Goal: Information Seeking & Learning: Learn about a topic

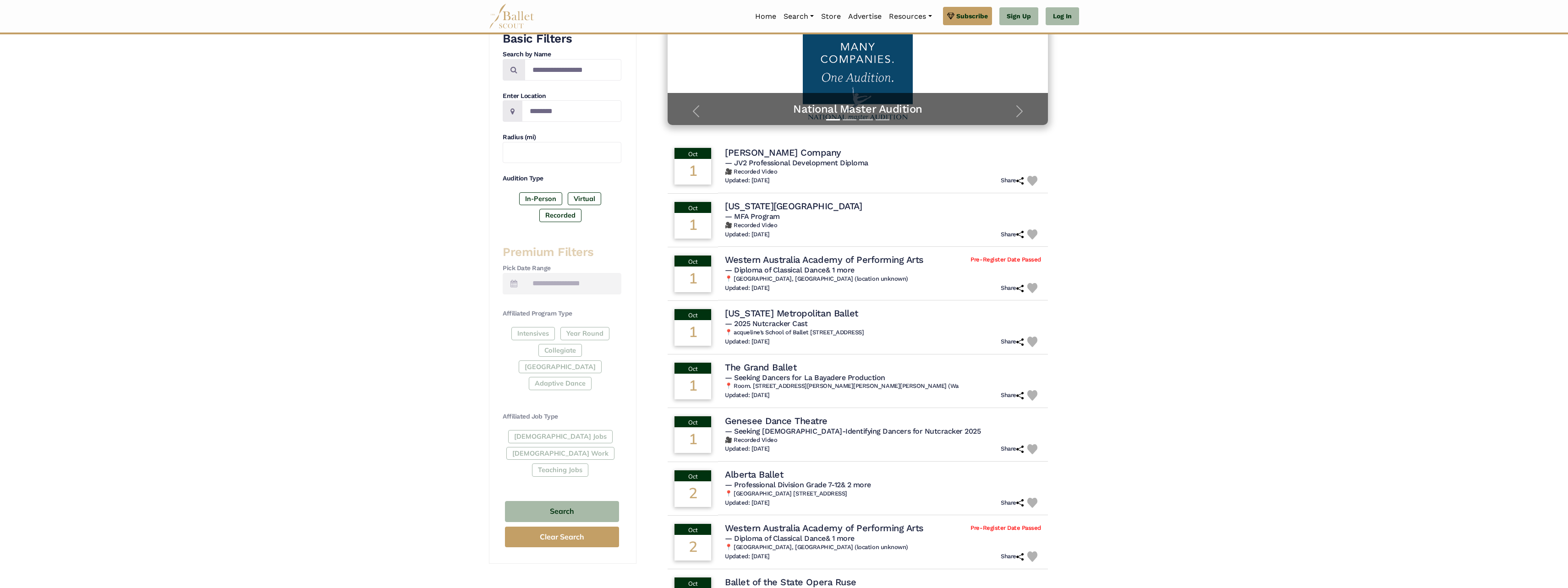
scroll to position [183, 0]
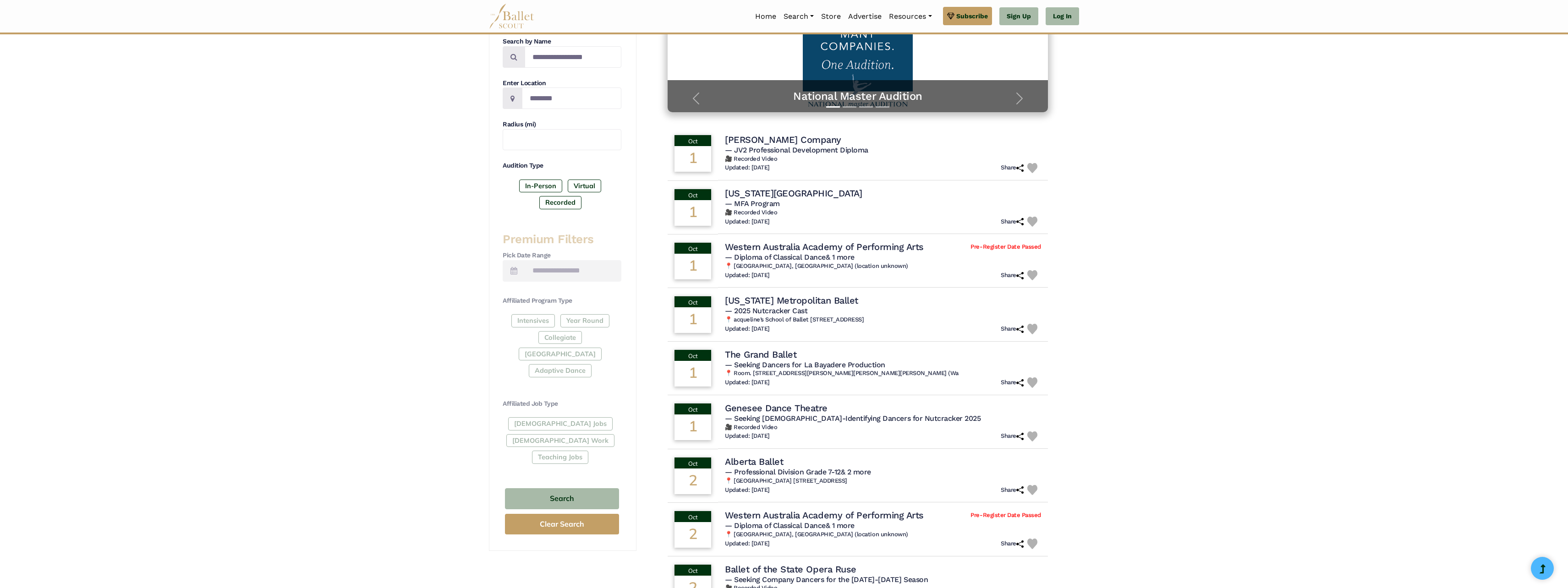
click at [550, 418] on div "Full-Time Jobs Gig Work Teaching Jobs" at bounding box center [561, 443] width 119 height 50
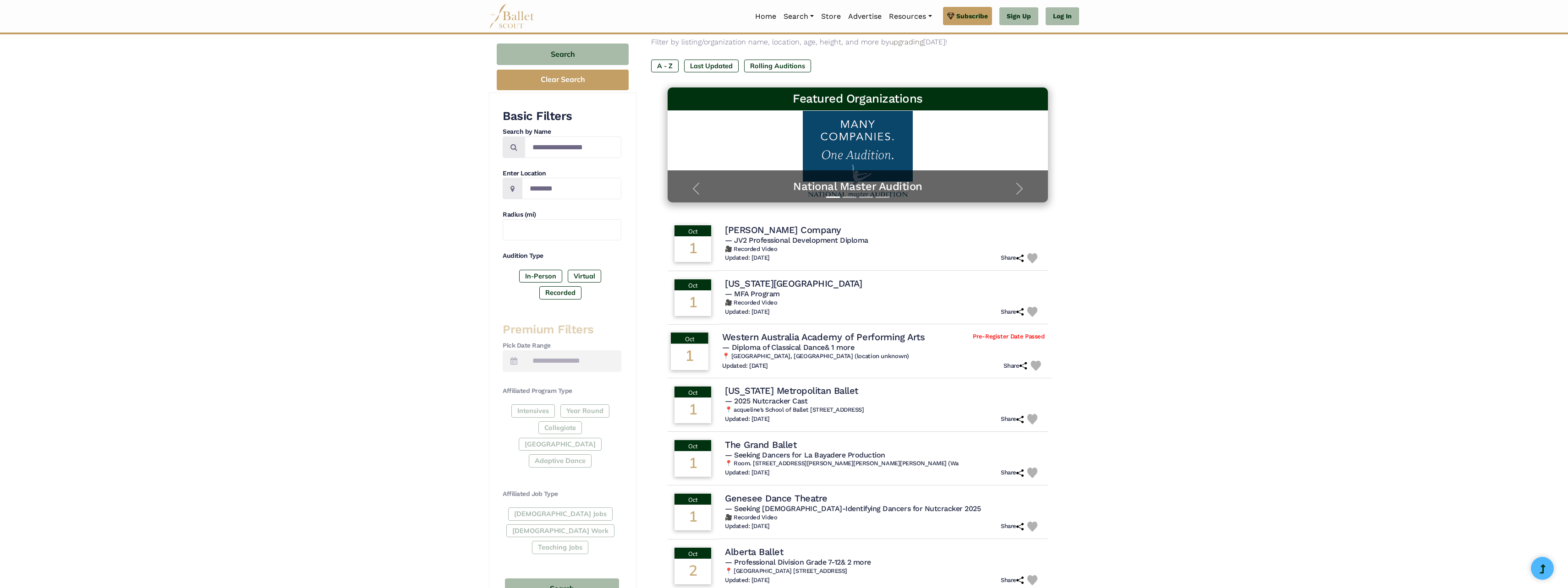
scroll to position [0, 0]
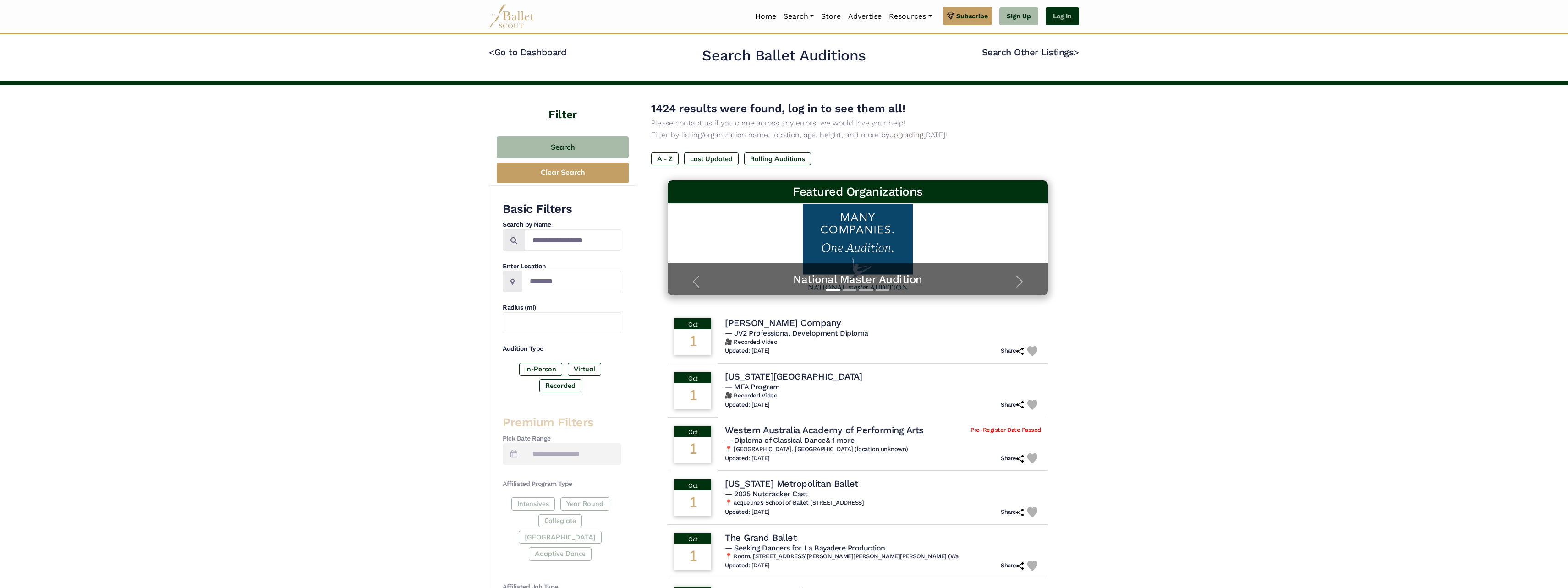
click at [1056, 16] on link "Log In" at bounding box center [1062, 16] width 34 height 18
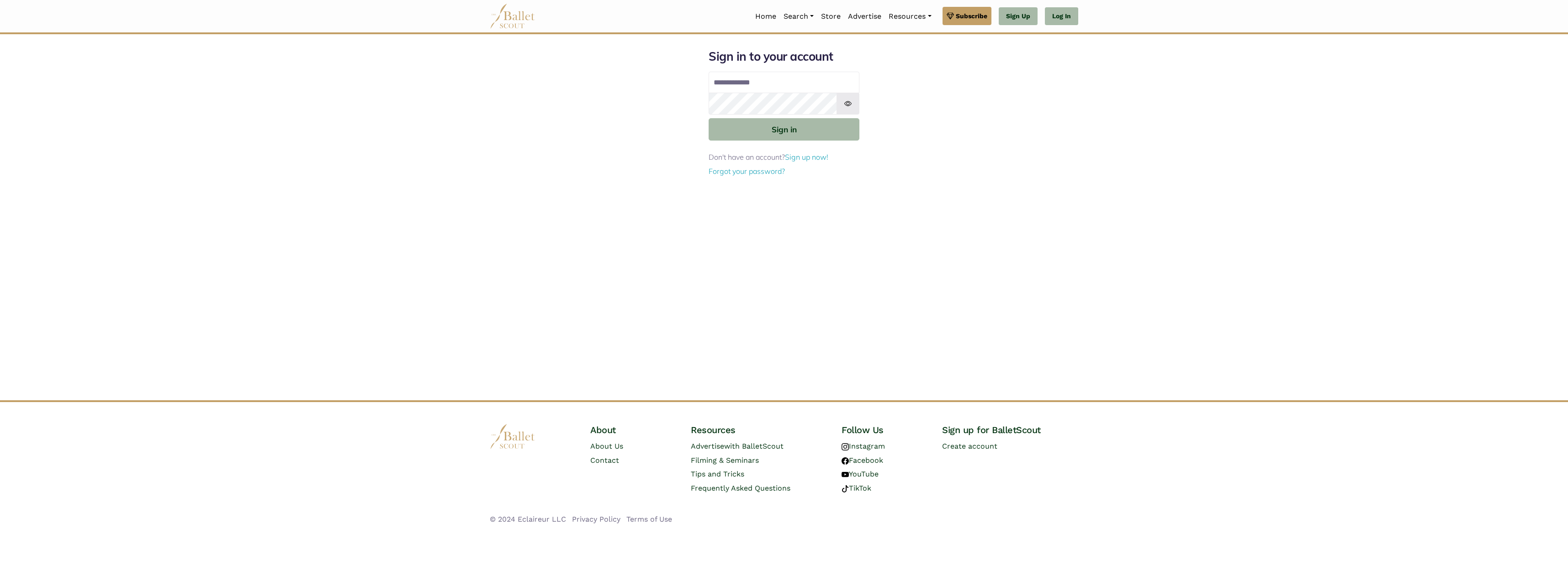
type input "**********"
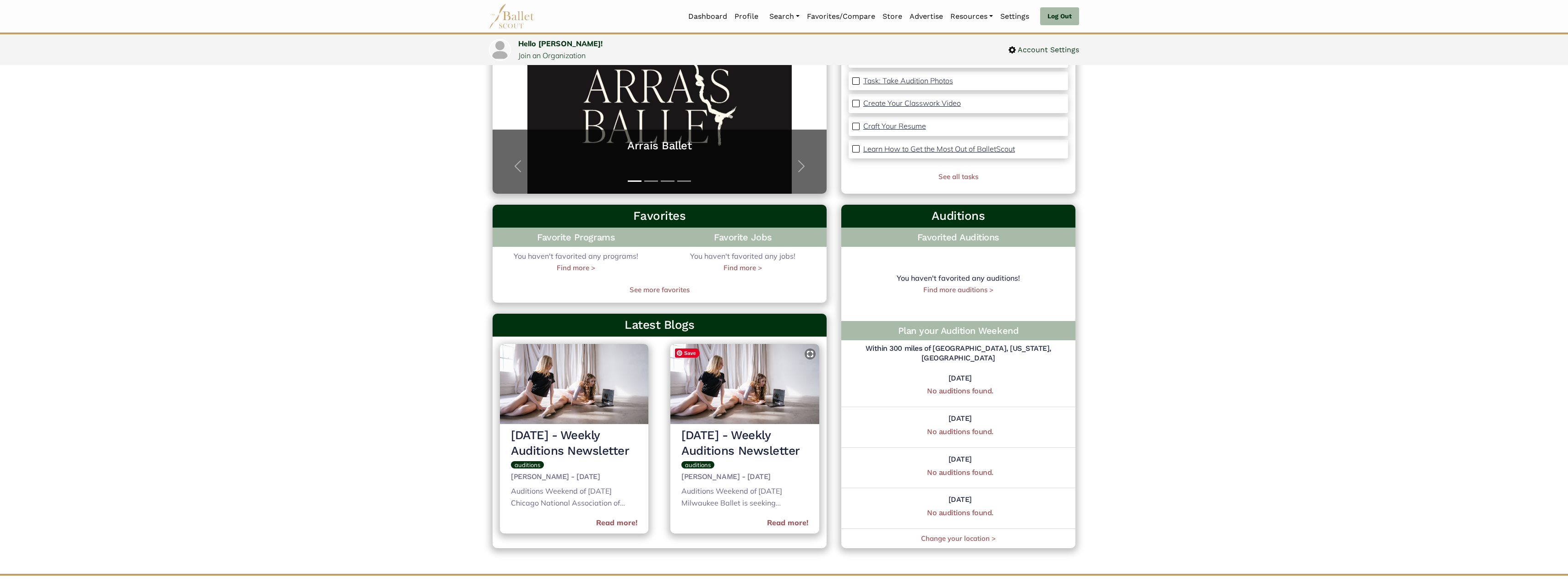
scroll to position [137, 0]
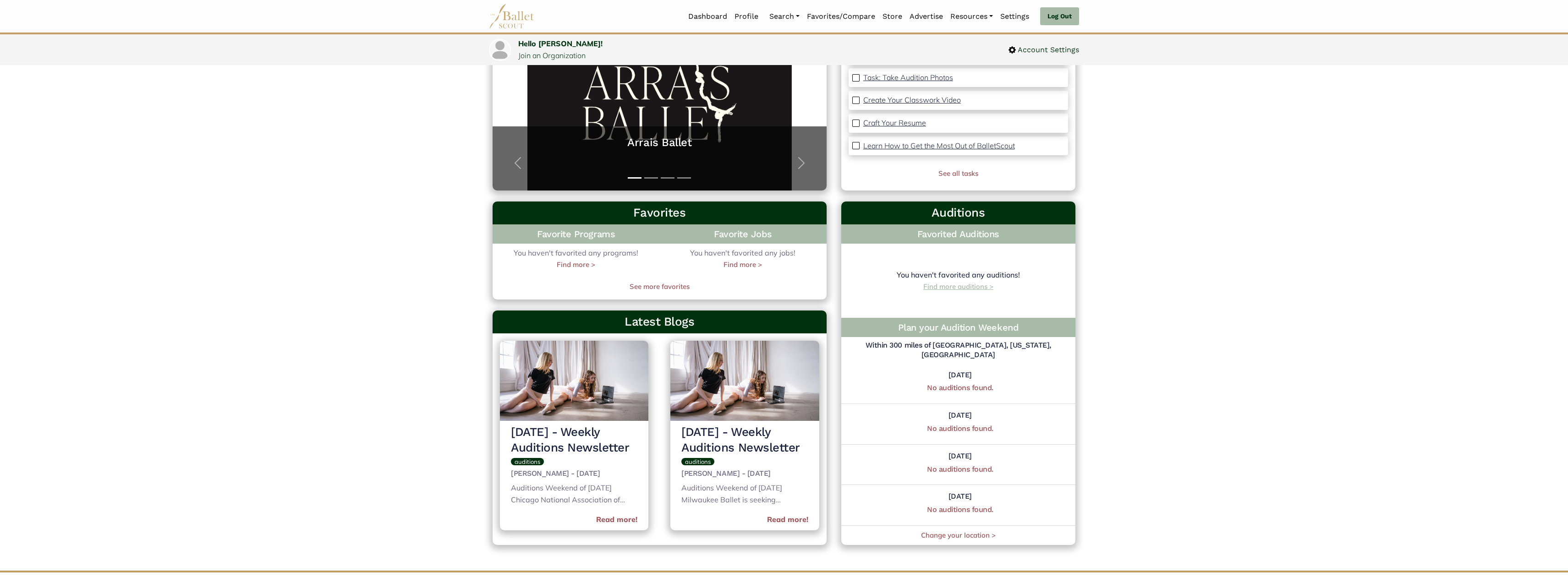
click at [961, 291] on link "Find more auditions >" at bounding box center [958, 286] width 70 height 9
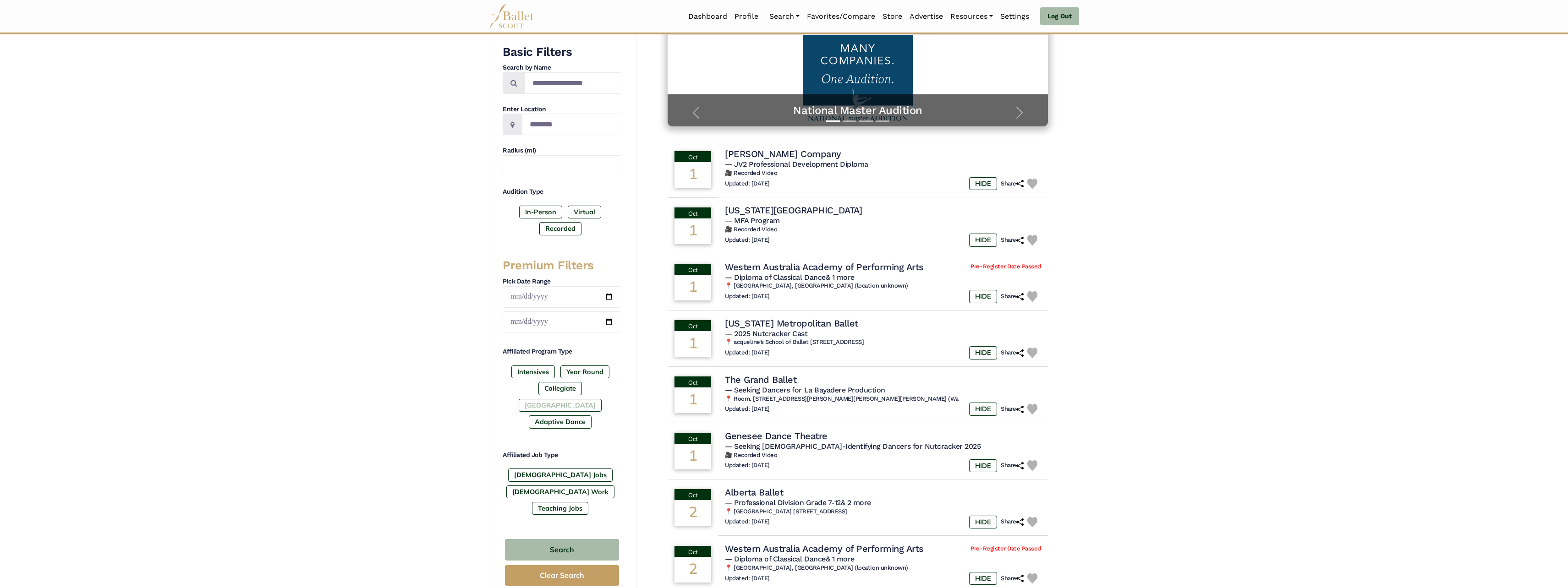
scroll to position [183, 0]
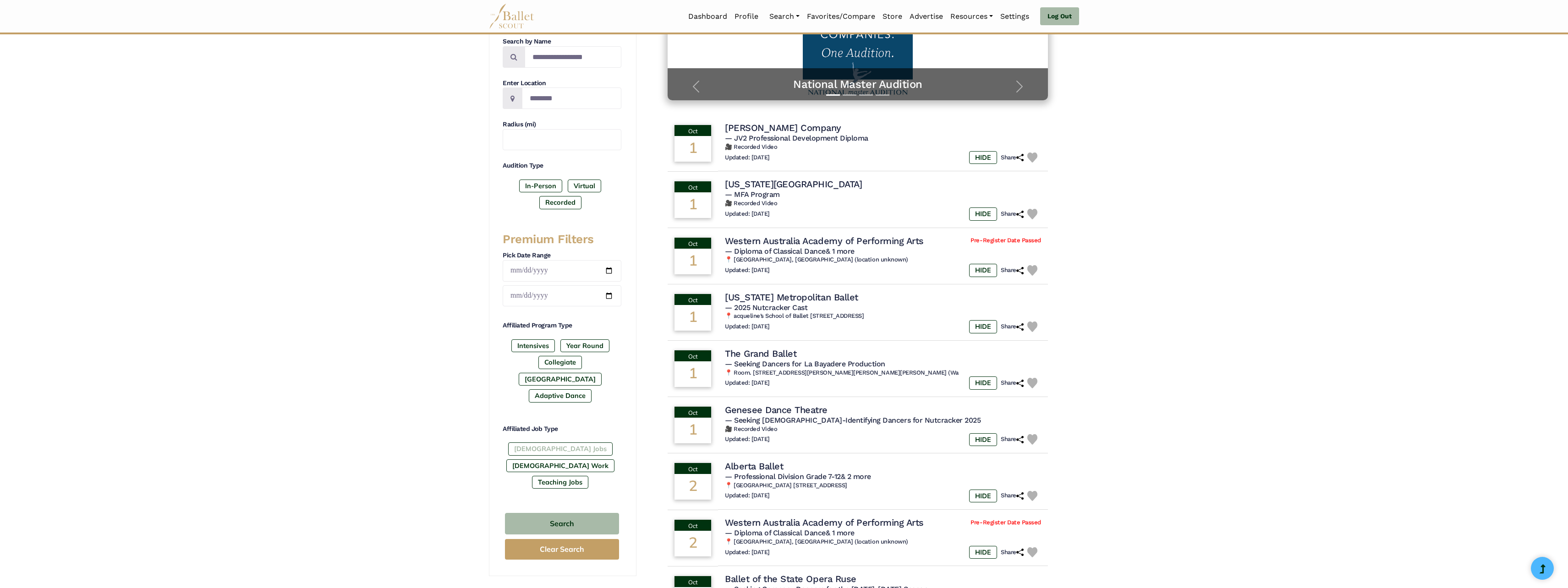
click at [541, 443] on label "[DEMOGRAPHIC_DATA] Jobs" at bounding box center [560, 449] width 104 height 13
drag, startPoint x: 561, startPoint y: 491, endPoint x: 564, endPoint y: 488, distance: 4.2
click at [561, 513] on button "Search" at bounding box center [561, 524] width 114 height 21
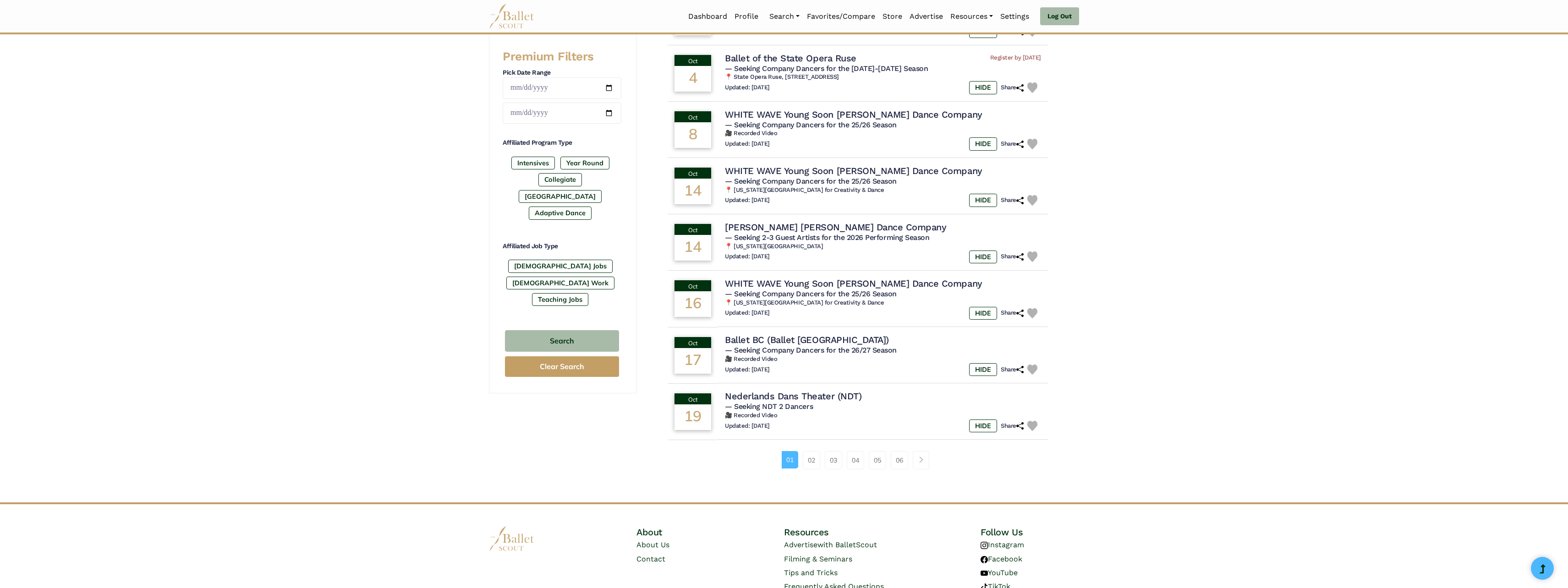
scroll to position [367, 0]
click at [813, 464] on link "02" at bounding box center [811, 459] width 17 height 18
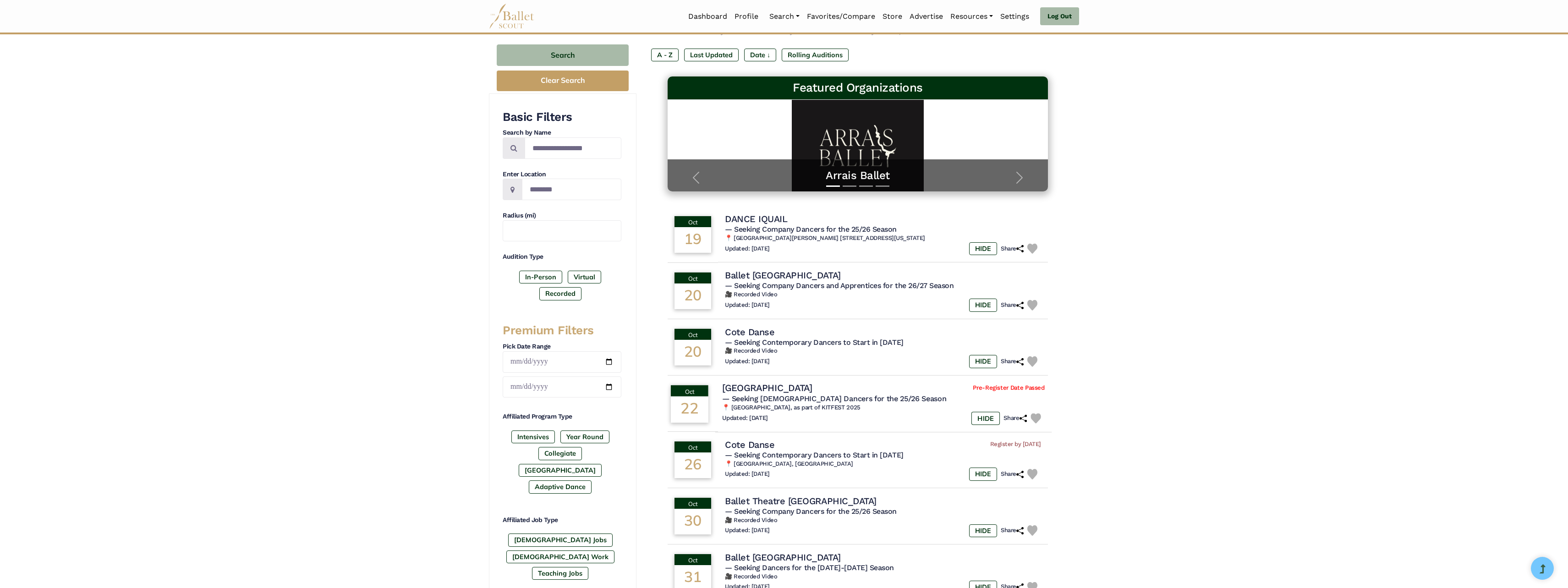
scroll to position [92, 0]
click at [573, 465] on label "[GEOGRAPHIC_DATA]" at bounding box center [561, 471] width 83 height 13
click at [539, 454] on label "Collegiate" at bounding box center [560, 454] width 43 height 13
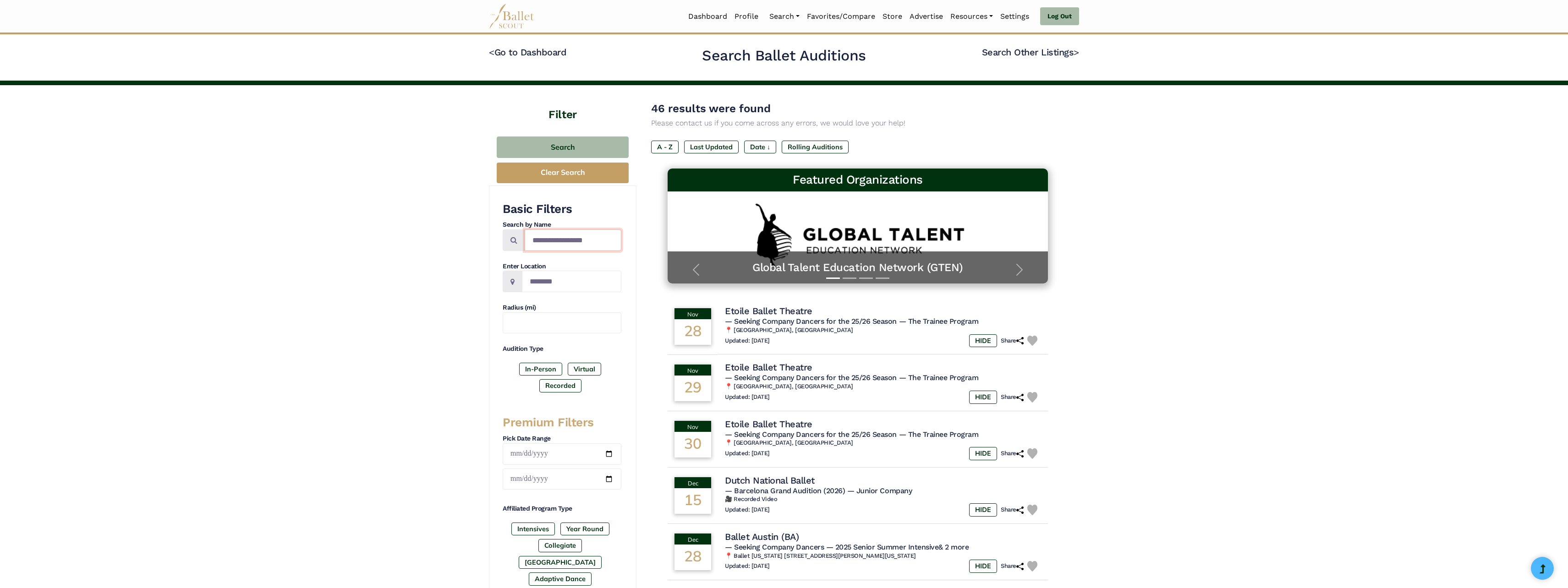
click at [561, 239] on input "Search by names..." at bounding box center [572, 239] width 97 height 21
type input "**********"
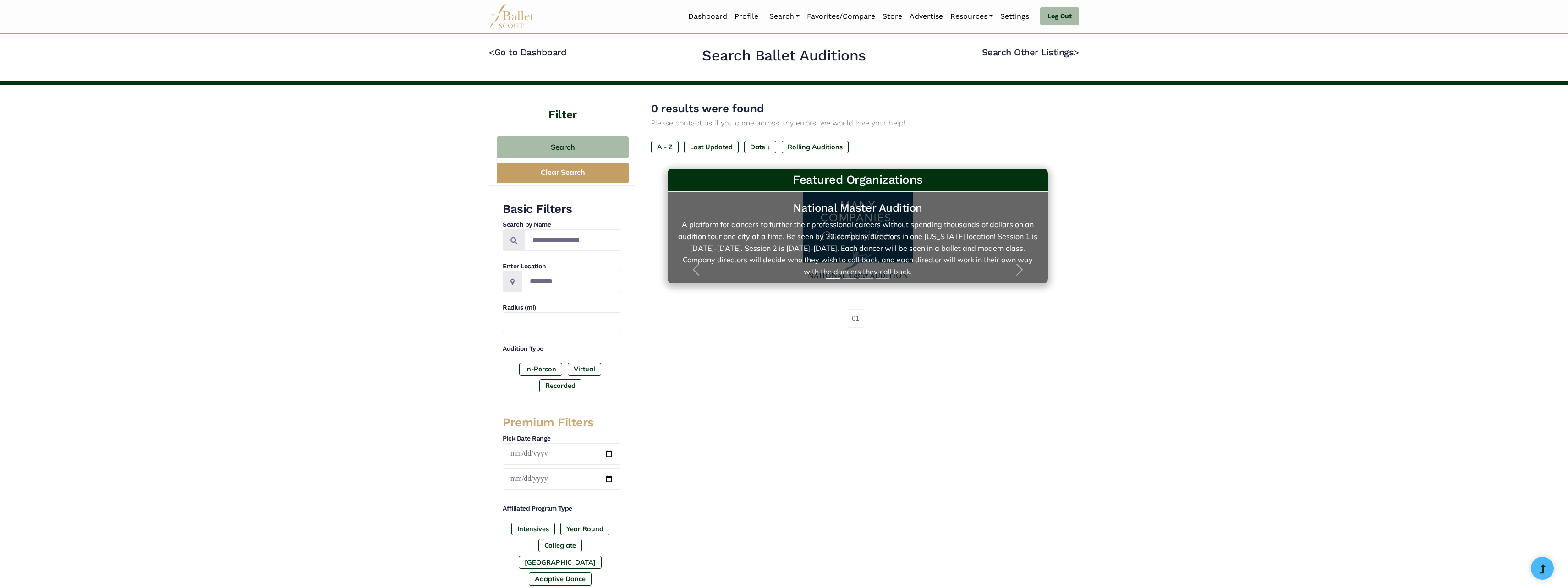
click at [853, 236] on link "National Master Audition A platform for dancers to further their professional c…" at bounding box center [857, 237] width 362 height 73
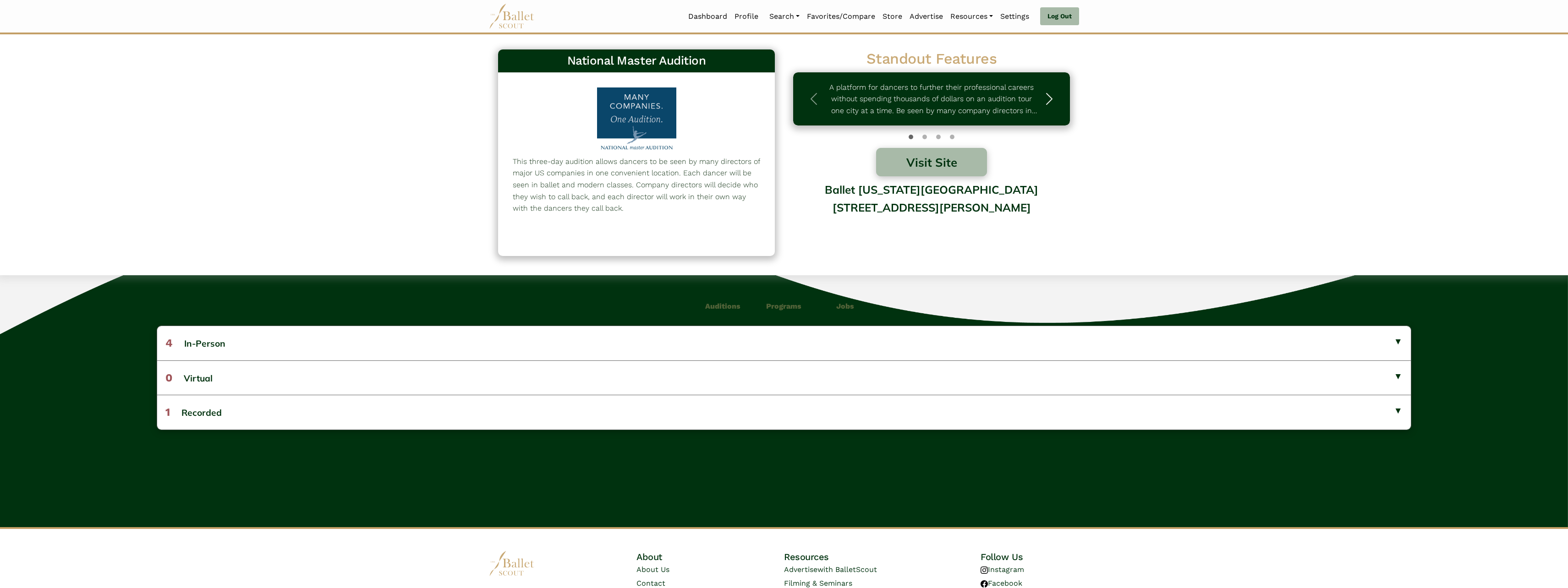
click at [1044, 102] on span "button" at bounding box center [1049, 99] width 15 height 15
click at [931, 163] on button "Visit Site" at bounding box center [931, 162] width 111 height 28
